Goal: Information Seeking & Learning: Learn about a topic

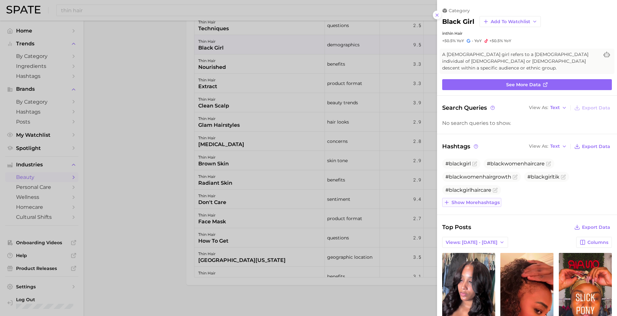
click at [483, 200] on span "Show more hashtags" at bounding box center [476, 202] width 48 height 5
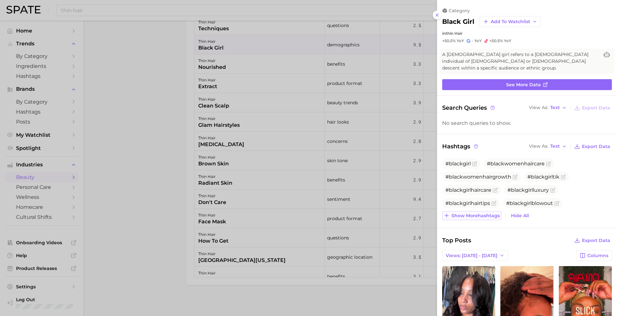
click at [483, 217] on span "Show more hashtags" at bounding box center [476, 215] width 48 height 5
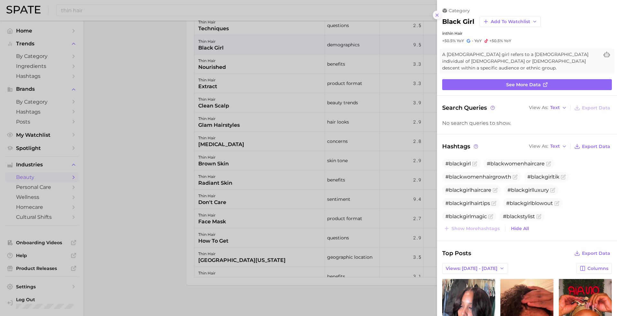
click at [438, 14] on line at bounding box center [437, 15] width 3 height 3
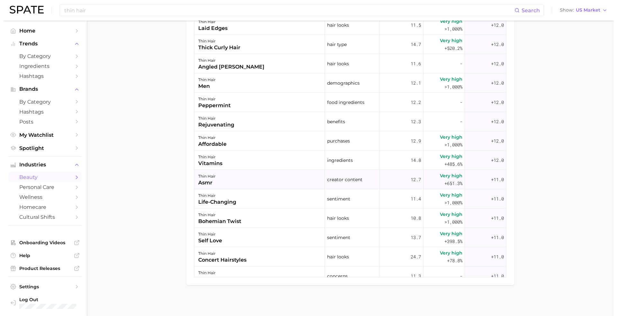
scroll to position [5270, 0]
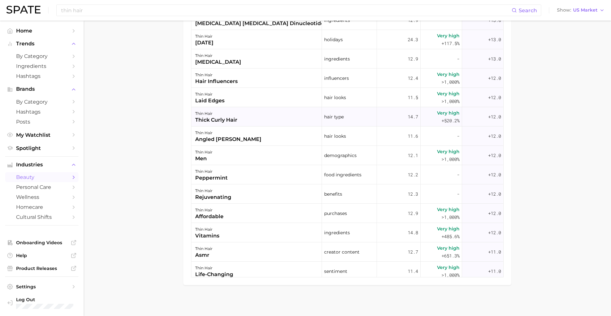
click at [225, 121] on div "thick curly hair" at bounding box center [216, 120] width 42 height 8
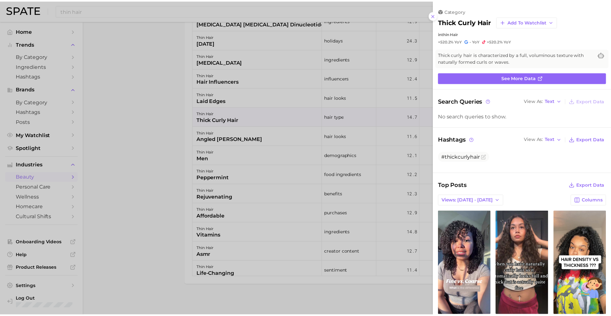
scroll to position [0, 0]
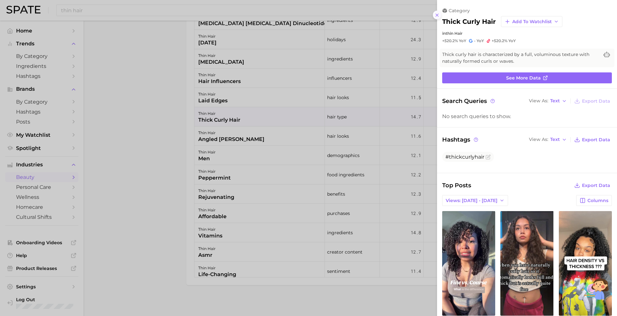
click at [439, 13] on icon at bounding box center [437, 15] width 5 height 5
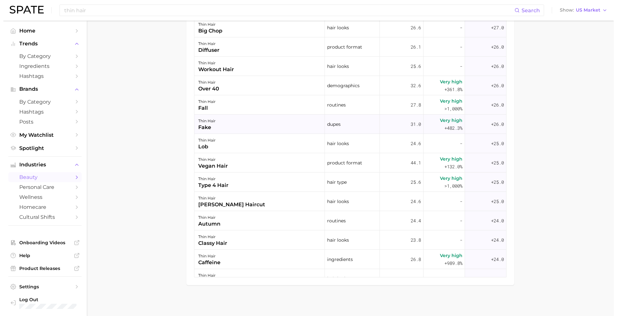
scroll to position [3914, 0]
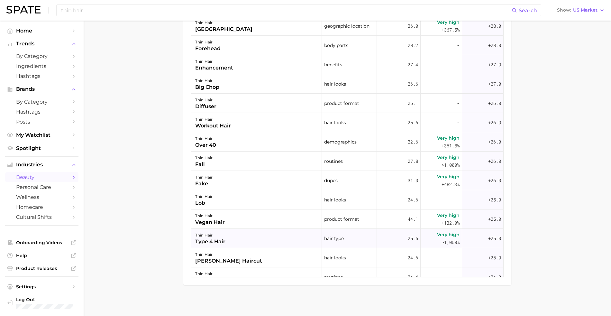
click at [221, 241] on div "type 4 hair" at bounding box center [210, 242] width 30 height 8
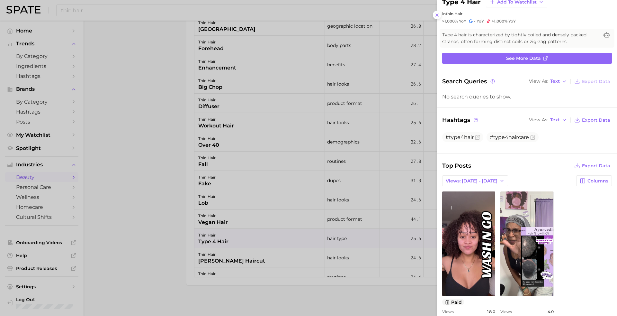
scroll to position [39, 0]
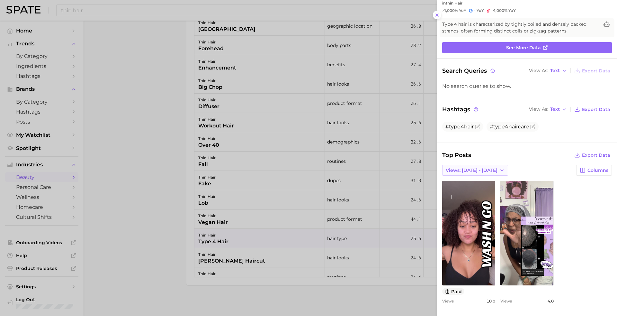
click at [500, 168] on icon "button" at bounding box center [502, 170] width 5 height 5
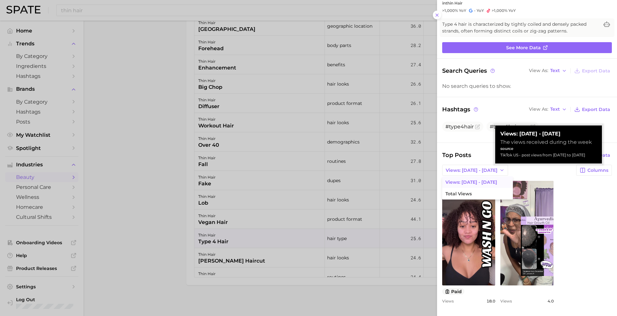
click at [524, 167] on div "Views: [DATE] - [DATE] Views: [DATE] - [DATE] Total Views Columns" at bounding box center [527, 170] width 170 height 11
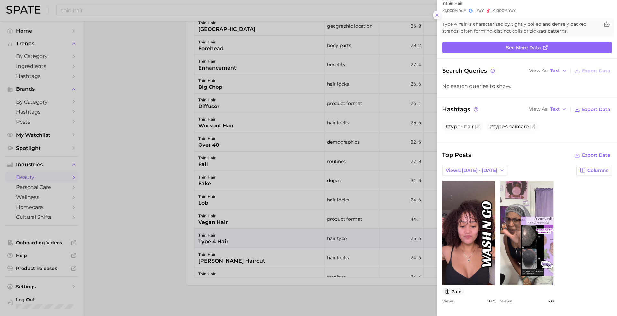
click at [438, 14] on line at bounding box center [437, 15] width 3 height 3
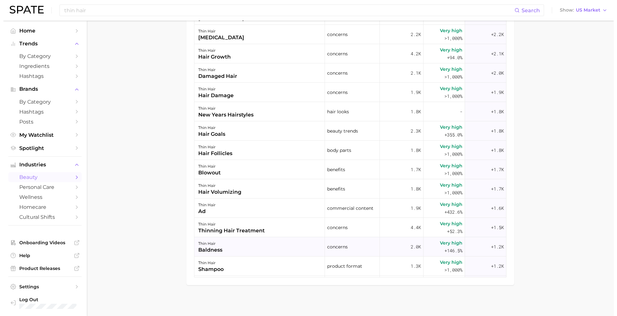
scroll to position [301, 0]
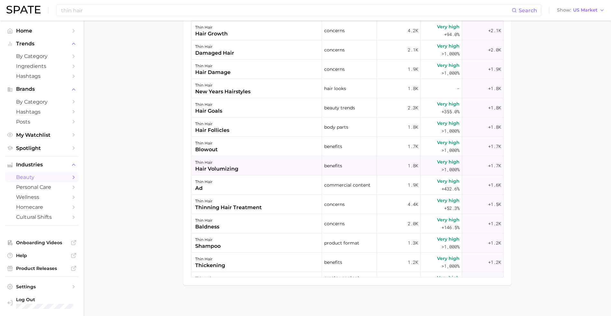
click at [222, 168] on div "hair volumizing" at bounding box center [216, 169] width 43 height 8
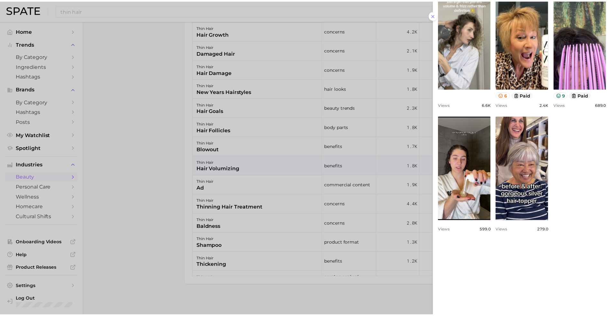
scroll to position [329, 0]
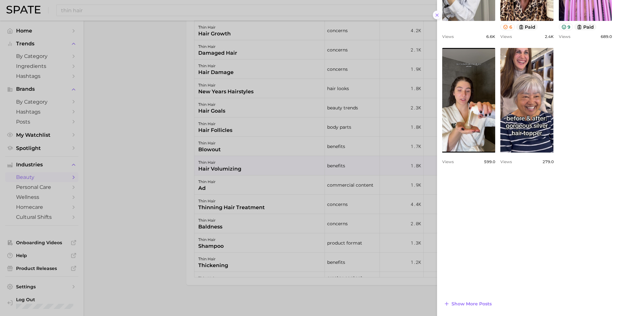
click at [435, 15] on icon at bounding box center [437, 15] width 5 height 5
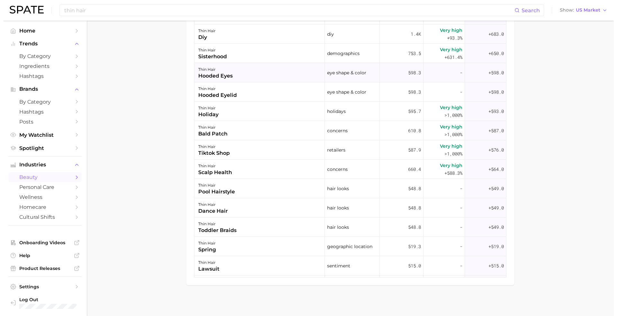
scroll to position [911, 0]
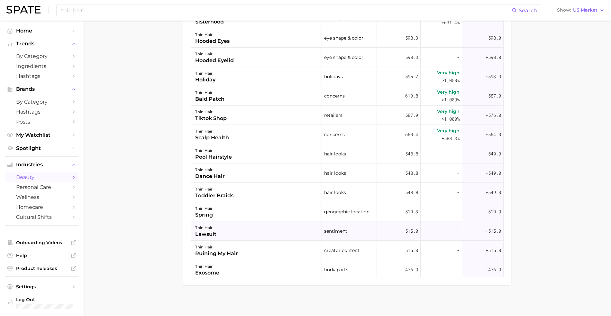
click at [210, 233] on div "lawsuit" at bounding box center [205, 234] width 21 height 8
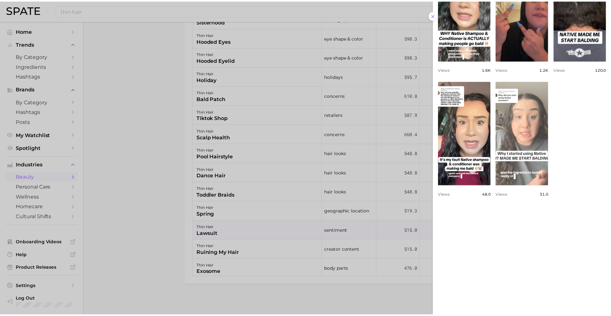
scroll to position [291, 0]
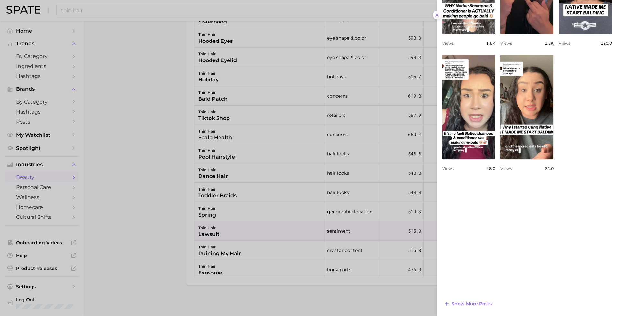
click at [436, 16] on button at bounding box center [437, 15] width 9 height 9
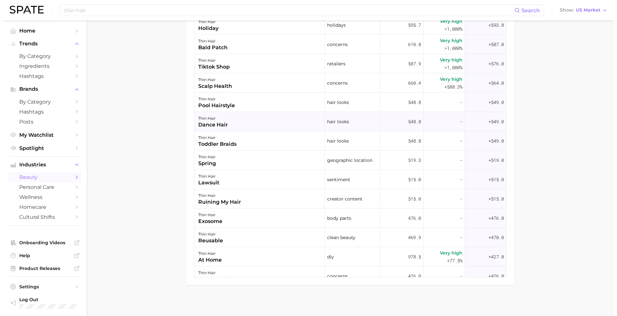
scroll to position [988, 0]
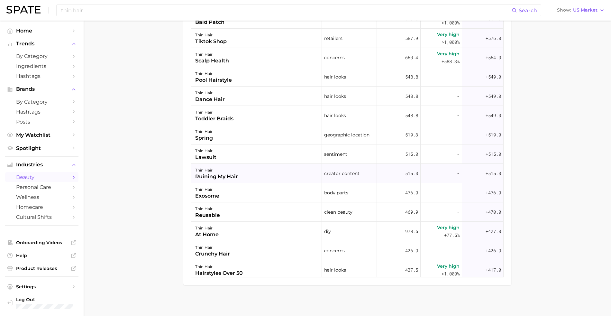
click at [219, 170] on div "thin hair" at bounding box center [216, 170] width 43 height 8
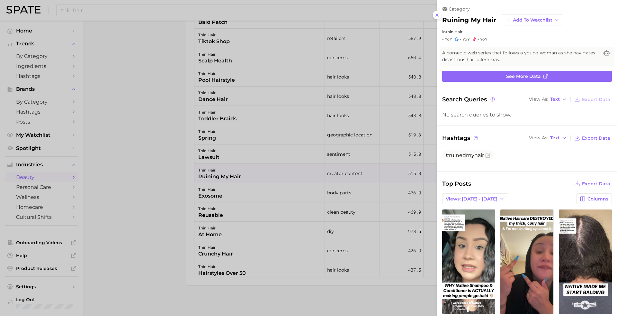
scroll to position [0, 0]
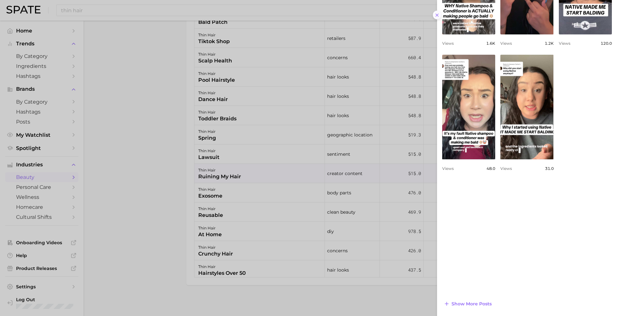
click at [437, 13] on icon at bounding box center [437, 15] width 5 height 5
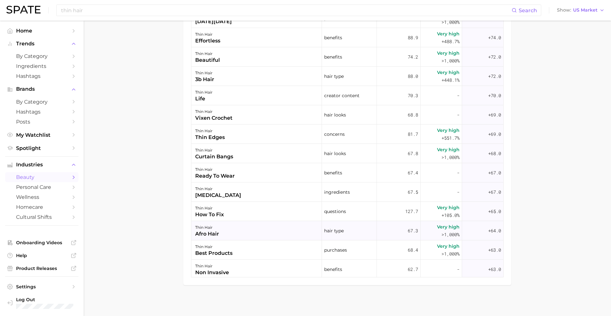
click at [210, 231] on div "afro hair" at bounding box center [207, 234] width 24 height 8
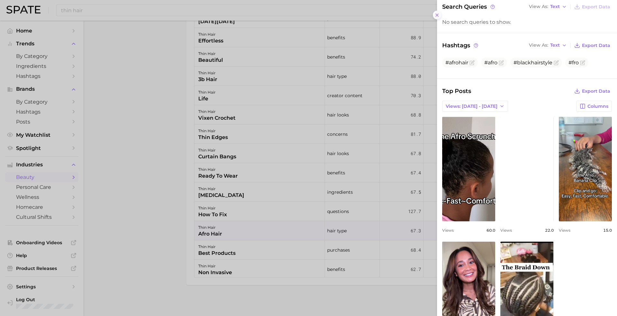
click at [437, 13] on icon at bounding box center [437, 15] width 5 height 5
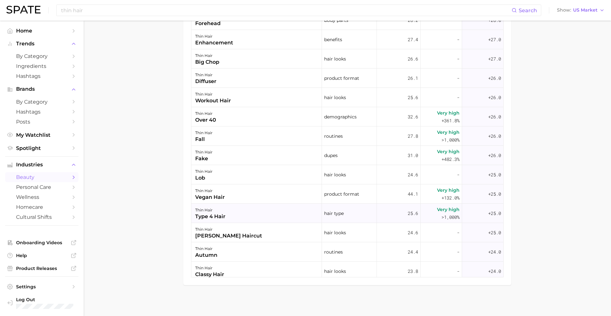
click at [202, 213] on div "type 4 hair" at bounding box center [210, 217] width 30 height 8
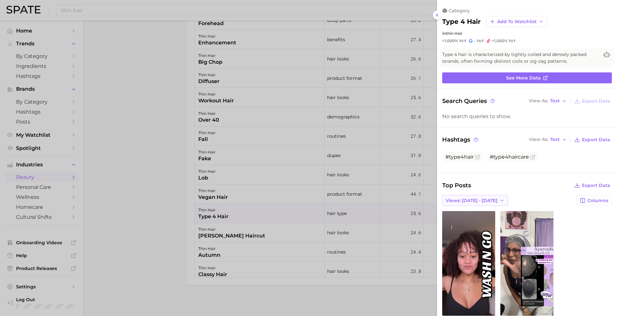
click at [500, 203] on icon "button" at bounding box center [502, 200] width 5 height 5
click at [520, 196] on div "Top Posts Export Data Views: [DATE] - [DATE] Views: [DATE] - [DATE] Total Views…" at bounding box center [527, 260] width 170 height 158
click at [588, 203] on span "Columns" at bounding box center [598, 200] width 21 height 5
click at [540, 190] on div "Top Posts Export Data" at bounding box center [527, 185] width 170 height 9
click at [436, 14] on line at bounding box center [437, 15] width 3 height 3
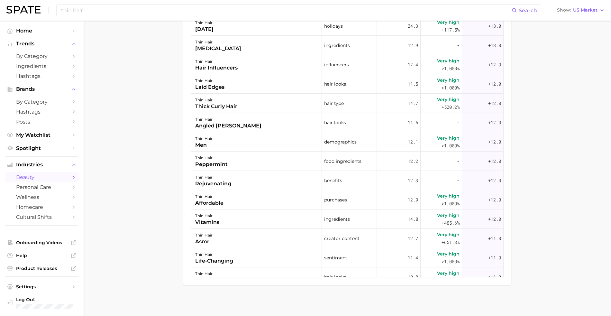
scroll to position [4855, 0]
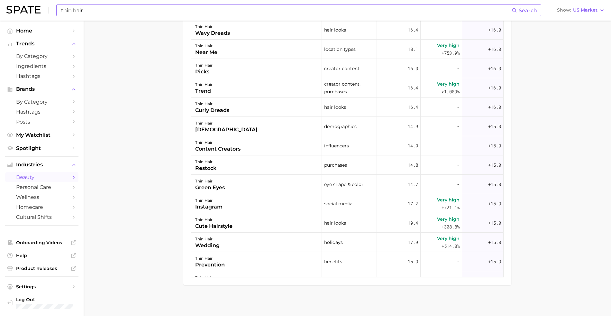
click at [107, 11] on input "thin hair" at bounding box center [285, 10] width 451 height 11
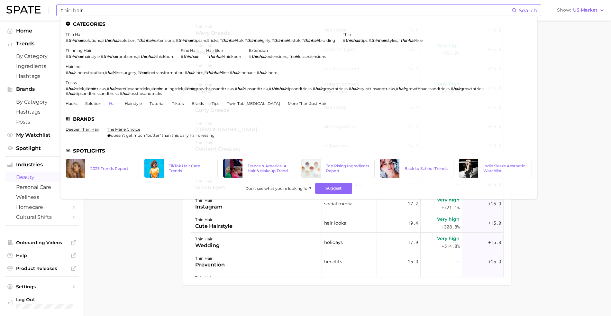
click at [109, 101] on link "hair" at bounding box center [113, 103] width 8 height 5
